Goal: Transaction & Acquisition: Purchase product/service

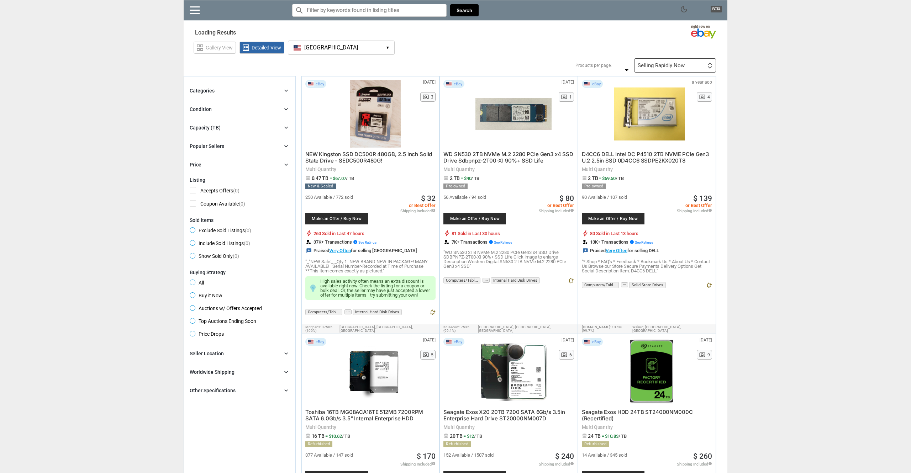
type input "*"
click at [217, 127] on div "Capacity (TB)" at bounding box center [205, 127] width 31 height 7
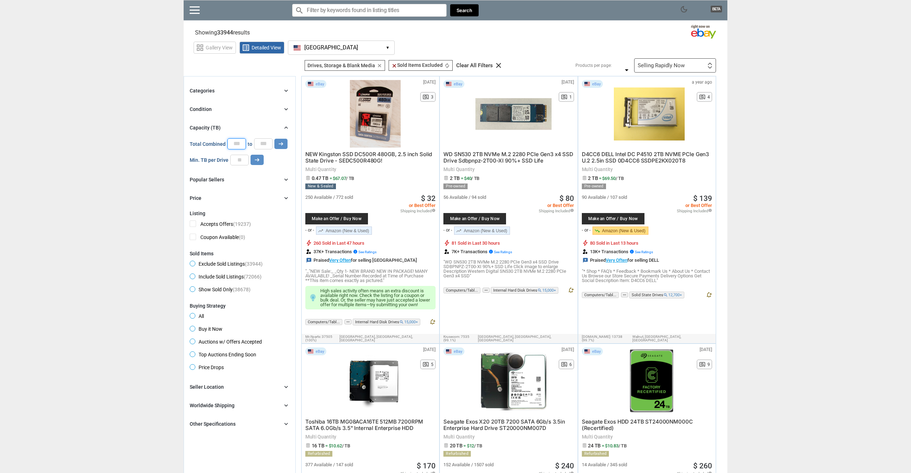
drag, startPoint x: 240, startPoint y: 145, endPoint x: 206, endPoint y: 141, distance: 34.4
click at [206, 141] on div "Total Combined * to * arrow_right_alt" at bounding box center [239, 143] width 98 height 11
type input "**"
click at [280, 145] on icon "arrow_right_alt" at bounding box center [281, 144] width 7 height 7
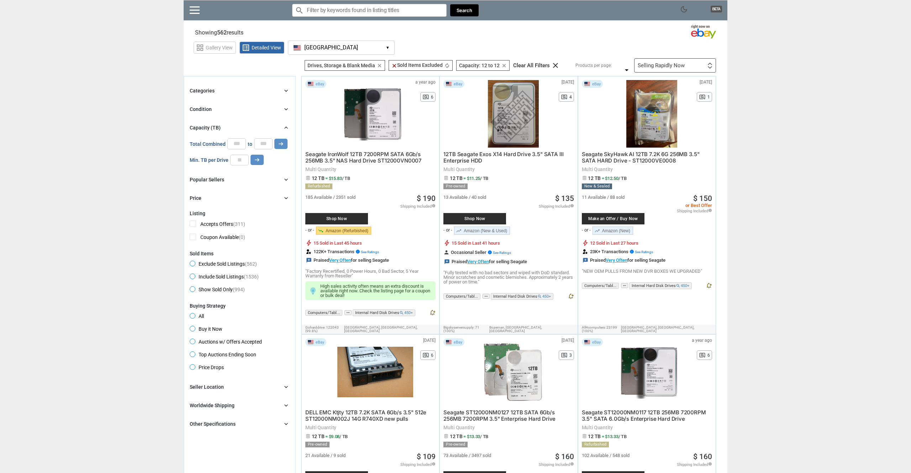
click at [209, 330] on span "Buy it Now" at bounding box center [206, 330] width 33 height 9
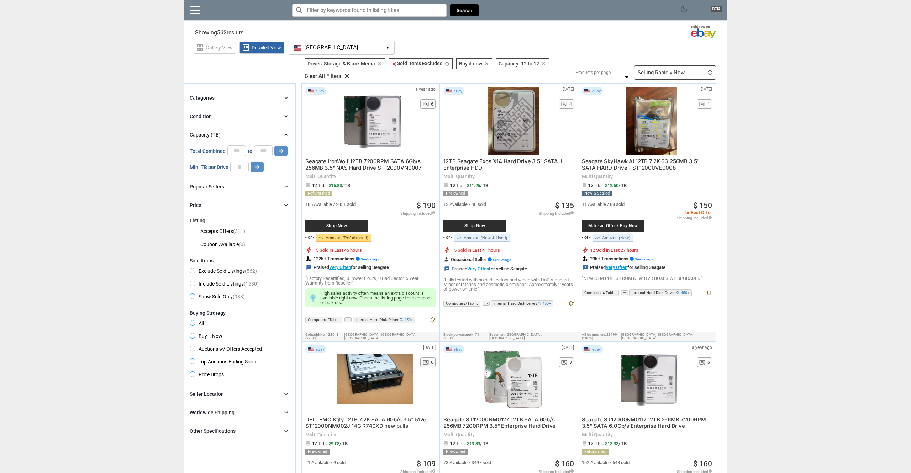
click at [669, 73] on div "Selling Rapidly Now" at bounding box center [661, 72] width 47 height 5
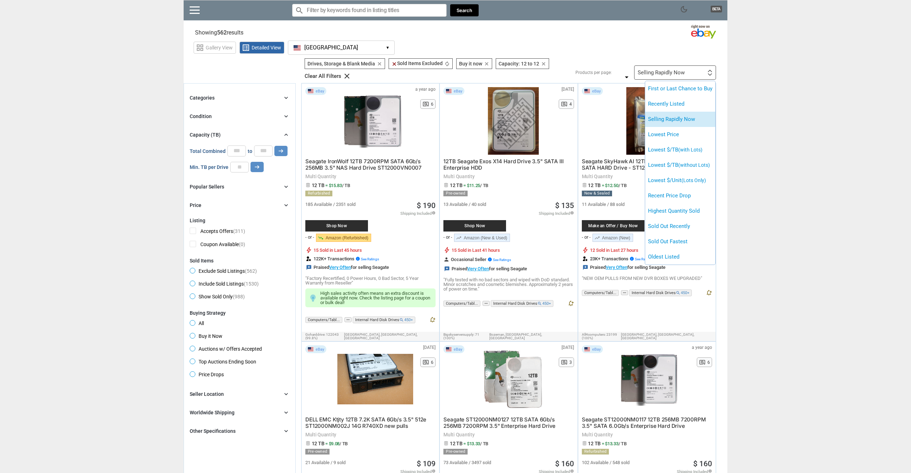
click at [677, 118] on li "Selling Rapidly Now" at bounding box center [680, 119] width 70 height 15
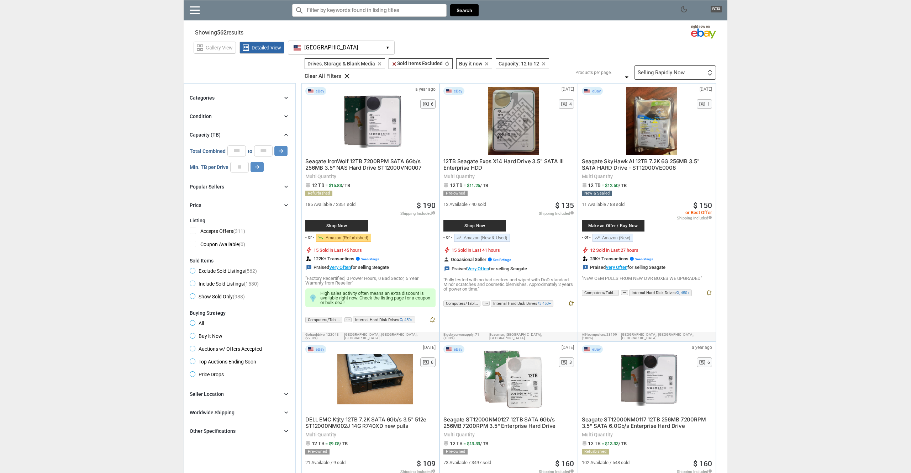
click at [691, 75] on div "Selling Rapidly Now First or Last Chance to Buy Recently Listed Selling Rapidly…" at bounding box center [675, 72] width 82 height 14
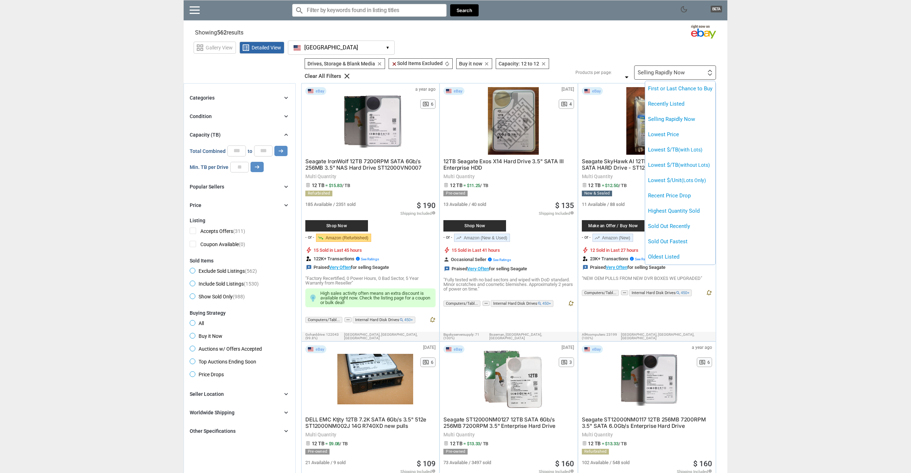
click at [771, 116] on div at bounding box center [455, 236] width 911 height 473
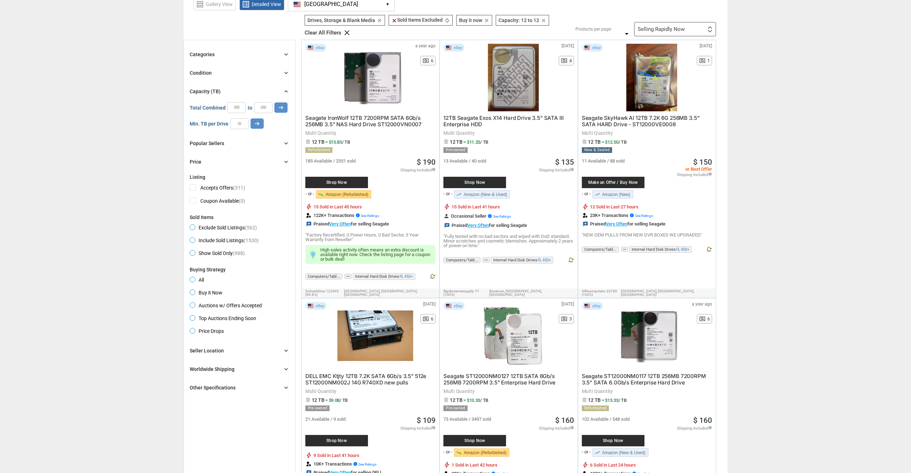
scroll to position [44, 0]
click at [204, 388] on div "Other Specifications" at bounding box center [213, 387] width 46 height 7
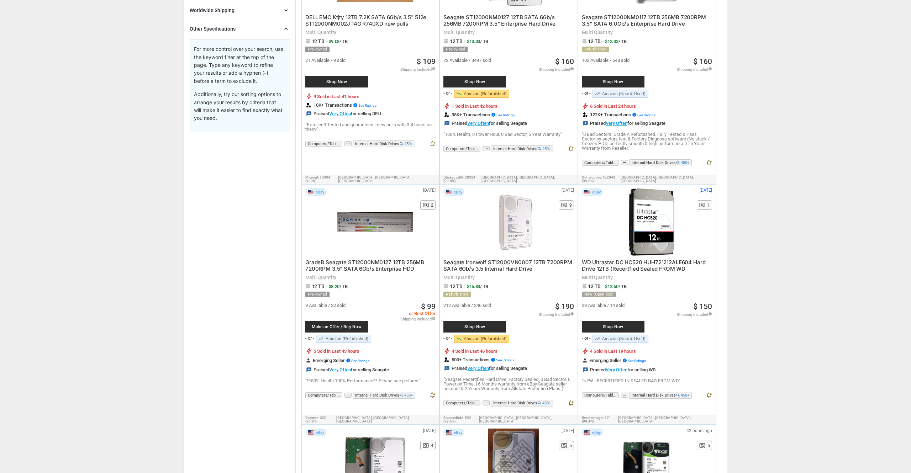
scroll to position [0, 0]
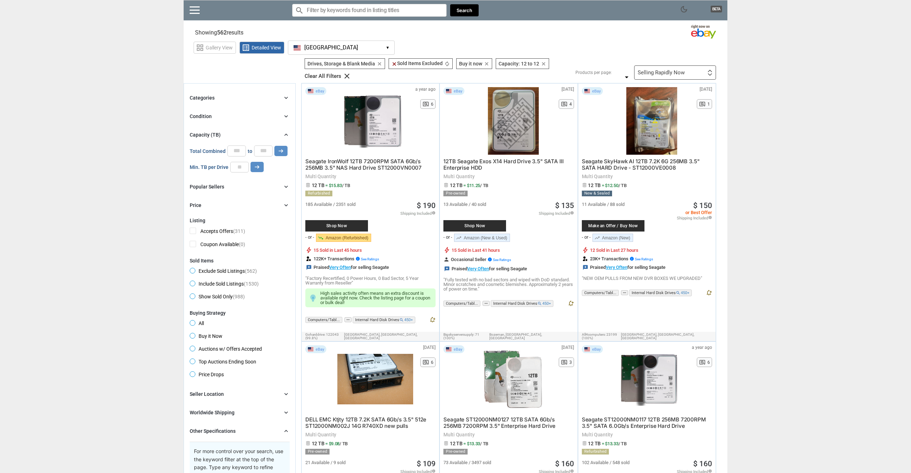
click at [695, 77] on div "Selling Rapidly Now First or Last Chance to Buy Recently Listed Selling Rapidly…" at bounding box center [675, 72] width 82 height 14
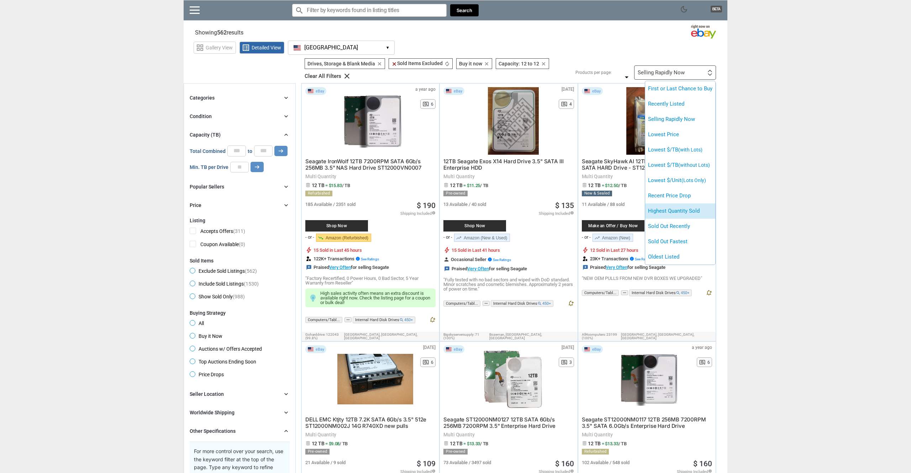
click at [676, 210] on li "Highest Quantity Sold" at bounding box center [680, 211] width 70 height 15
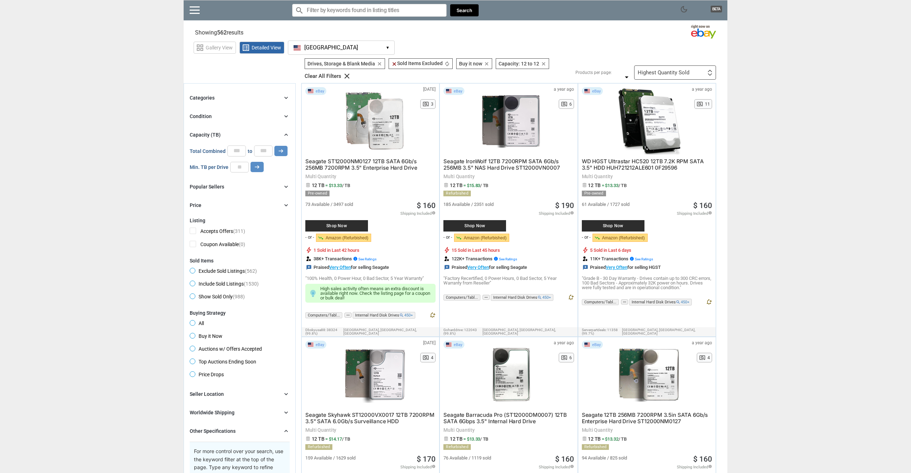
click at [628, 165] on span "WD HGST Ultrastar HC520 12TB 7.2K RPM SATA 3.5" HDD HUH721212ALE601 0F29596" at bounding box center [643, 164] width 122 height 13
